Goal: Task Accomplishment & Management: Use online tool/utility

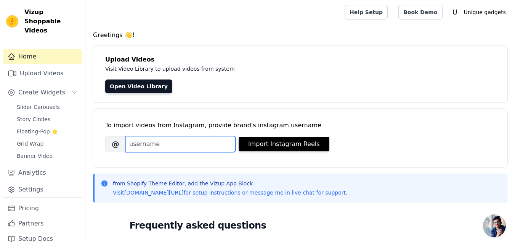
click at [208, 146] on input "Brand's Instagram Username" at bounding box center [181, 144] width 110 height 16
paste input "https://www.instagram.com/at.uniquegadgets/"
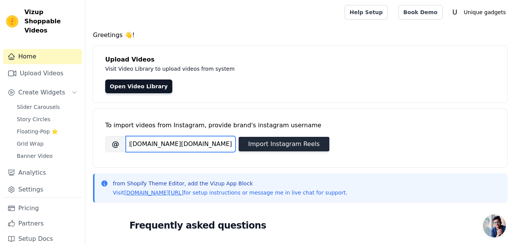
type input "https://www.instagram.com/at.uniquegadgets/"
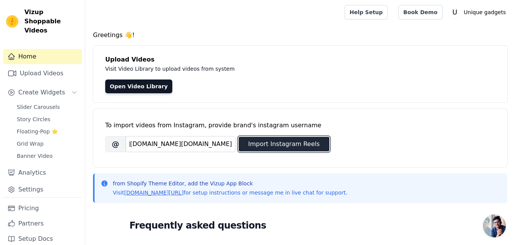
click at [271, 141] on button "Import Instagram Reels" at bounding box center [284, 144] width 91 height 14
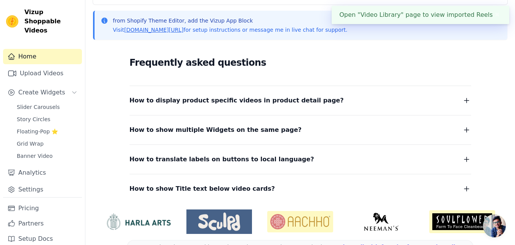
scroll to position [0, 0]
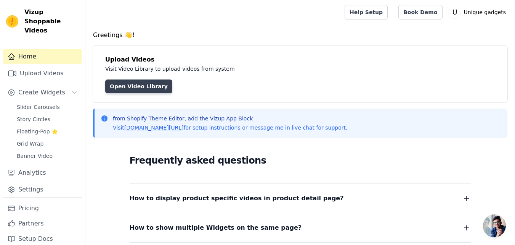
click at [147, 85] on link "Open Video Library" at bounding box center [138, 86] width 67 height 14
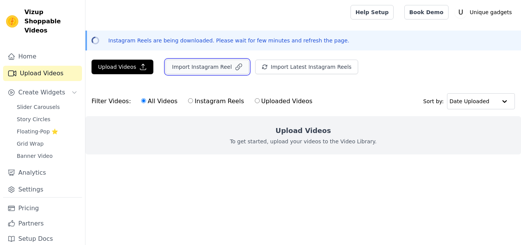
click at [188, 72] on button "Import Instagram Reel" at bounding box center [208, 67] width 84 height 14
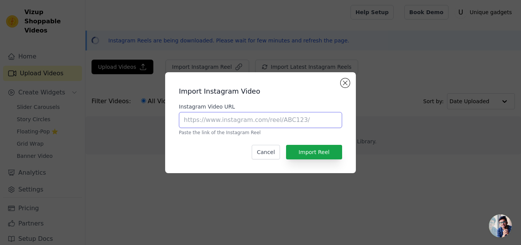
click at [282, 117] on input "Instagram Video URL" at bounding box center [260, 120] width 163 height 16
paste input "https://www.instagram.com/reel/DOlKiAbiPz8/?utm_source=ig_web_copy_link&igsh=Mz…"
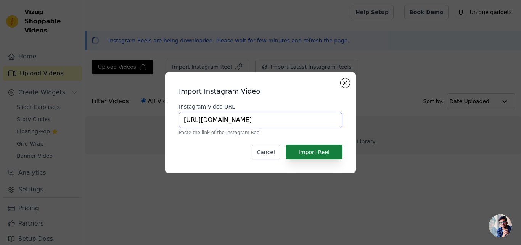
type input "https://www.instagram.com/reel/DOlKiAbiPz8/?utm_source=ig_web_copy_link&igsh=Mz…"
click at [318, 151] on button "Import Reel" at bounding box center [314, 152] width 56 height 14
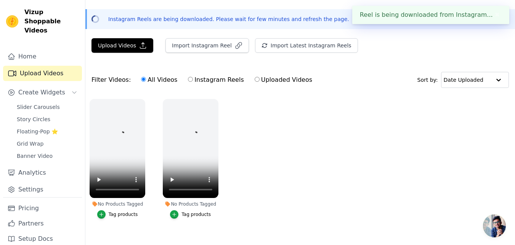
scroll to position [37, 0]
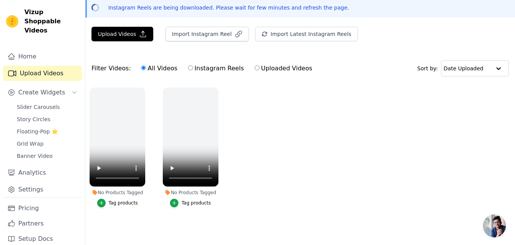
click at [267, 152] on ul "No Products Tagged Tag products No Products Tagged Tag products" at bounding box center [300, 154] width 430 height 143
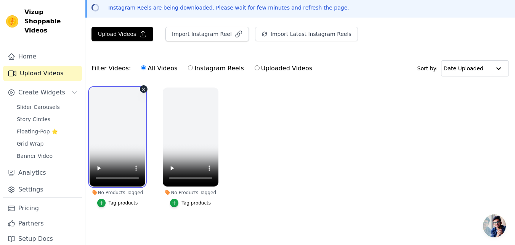
click at [121, 119] on video at bounding box center [118, 136] width 56 height 99
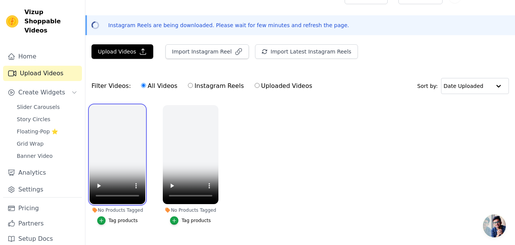
scroll to position [0, 0]
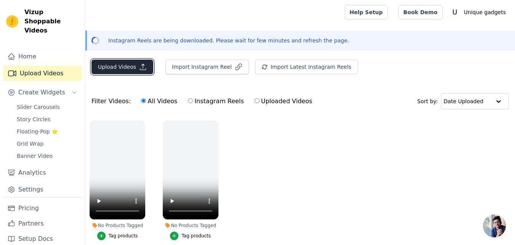
click at [101, 64] on button "Upload Videos" at bounding box center [123, 67] width 62 height 14
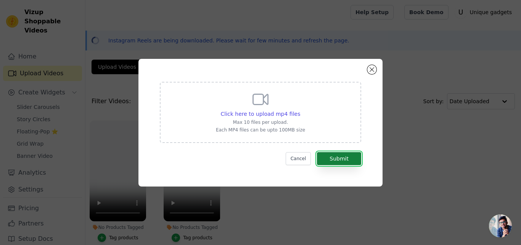
click at [328, 156] on button "Submit" at bounding box center [339, 158] width 44 height 13
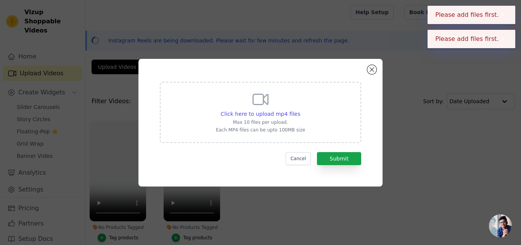
click at [435, 155] on div "Click here to upload mp4 files Max 10 files per upload. Each MP4 files can be u…" at bounding box center [260, 123] width 497 height 152
drag, startPoint x: 435, startPoint y: 155, endPoint x: 429, endPoint y: 122, distance: 32.6
click at [435, 155] on ul "No Products Tagged Tag products No Products Tagged Tag products" at bounding box center [303, 188] width 436 height 145
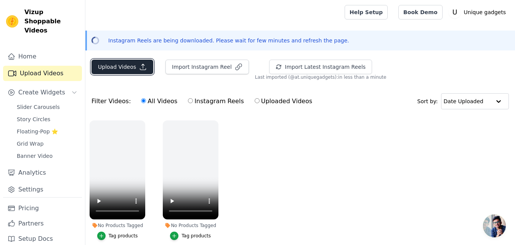
click at [139, 66] on icon "button" at bounding box center [143, 67] width 8 height 8
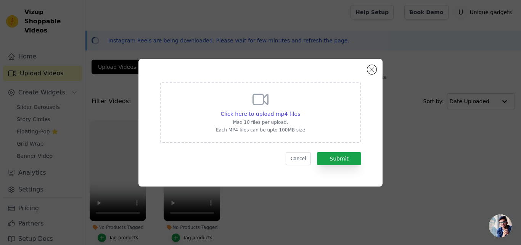
click at [244, 131] on p "Each MP4 files can be upto 100MB size" at bounding box center [260, 130] width 89 height 6
click at [300, 110] on input "Click here to upload mp4 files Max 10 files per upload. Each MP4 files can be u…" at bounding box center [300, 110] width 0 height 0
type input "C:\fakepath\5488972b6350942ba209736448ff1a43.mp4"
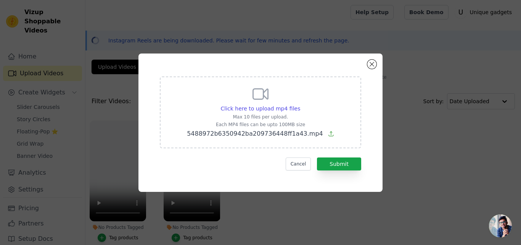
click at [362, 164] on div "Click here to upload mp4 files Max 10 files per upload. Each MP4 files can be u…" at bounding box center [260, 122] width 217 height 111
click at [354, 163] on button "Submit" at bounding box center [339, 163] width 44 height 13
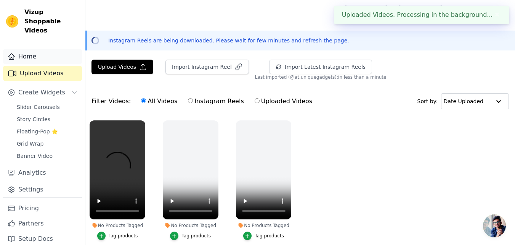
click at [35, 53] on link "Home" at bounding box center [42, 56] width 79 height 15
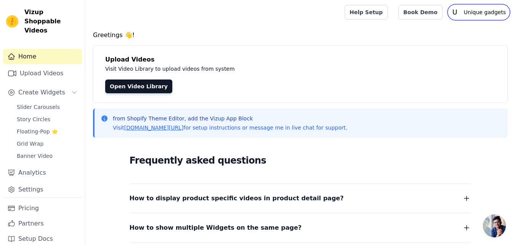
click at [493, 15] on p "Unique gadgets" at bounding box center [485, 12] width 48 height 14
click at [485, 11] on p "Unique gadgets" at bounding box center [485, 12] width 48 height 14
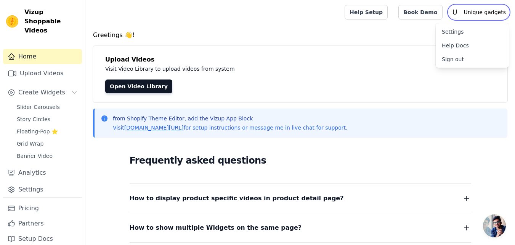
click at [485, 11] on p "Unique gadgets" at bounding box center [485, 12] width 48 height 14
